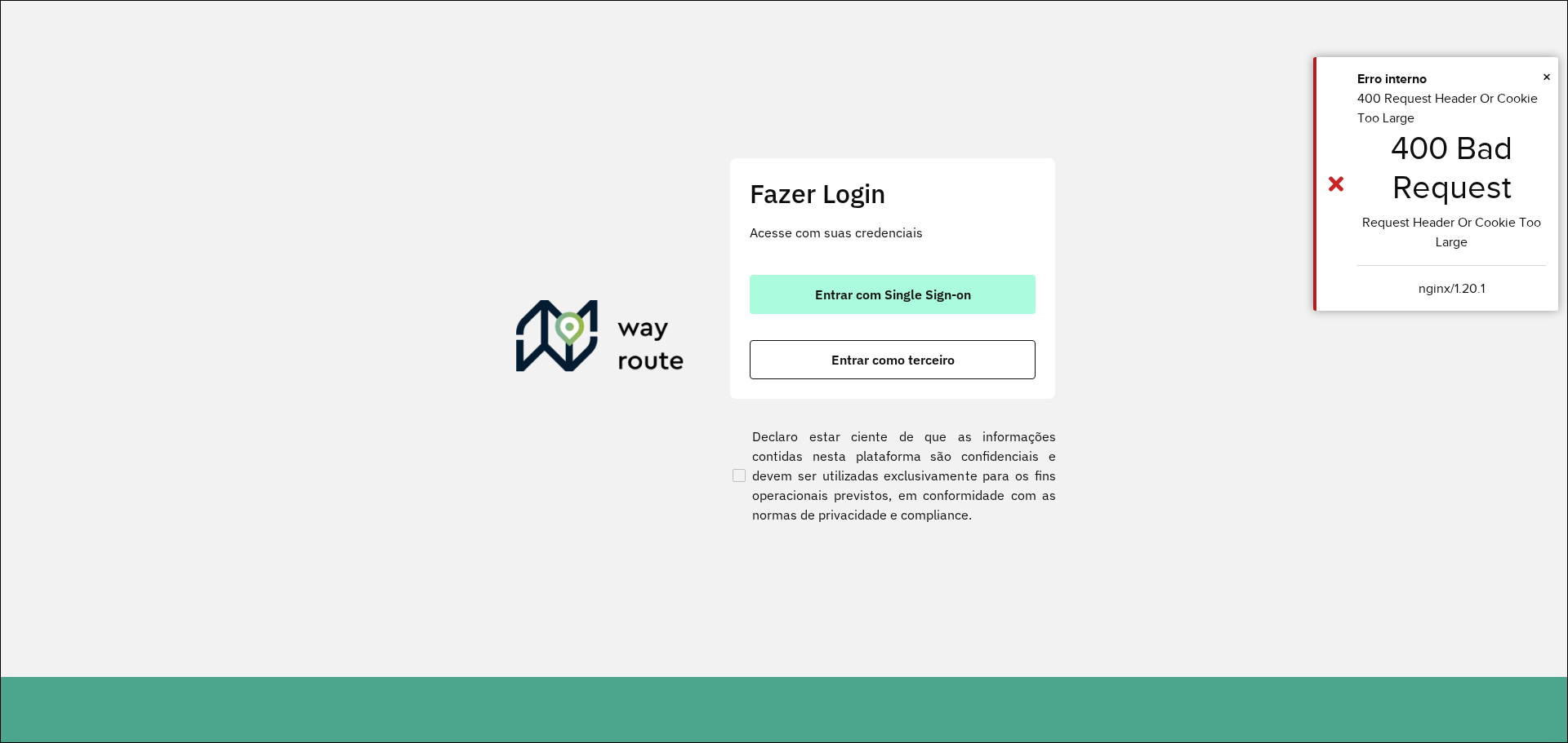
click at [905, 301] on span "Entrar com Single Sign-on" at bounding box center [892, 295] width 156 height 13
